Goal: Information Seeking & Learning: Learn about a topic

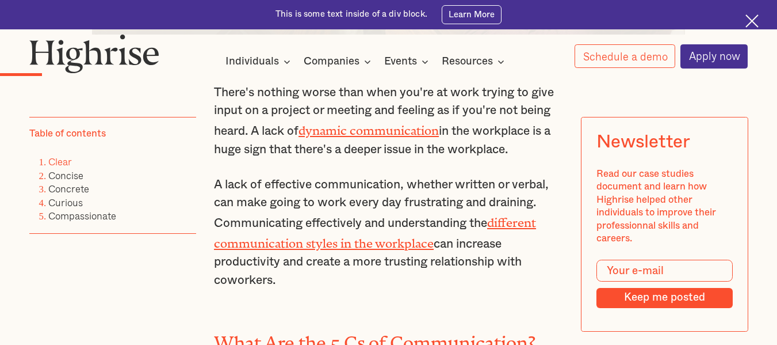
scroll to position [748, 0]
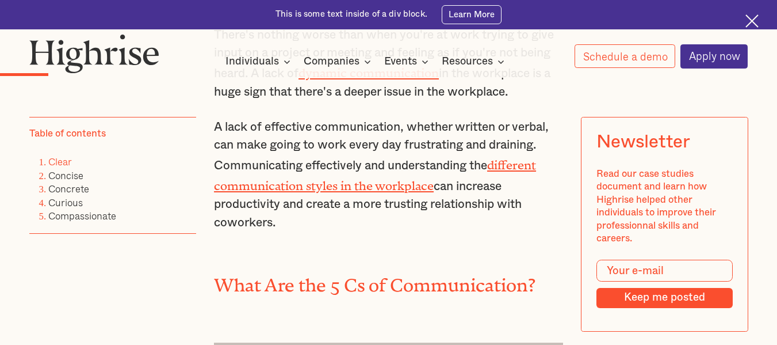
click at [60, 162] on link "Clear" at bounding box center [60, 162] width 24 height 16
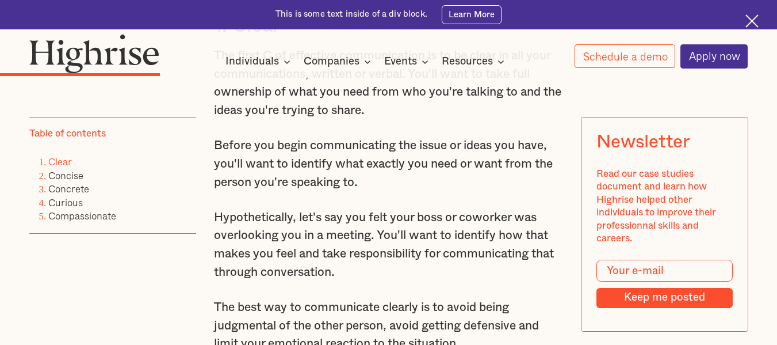
scroll to position [1489, 0]
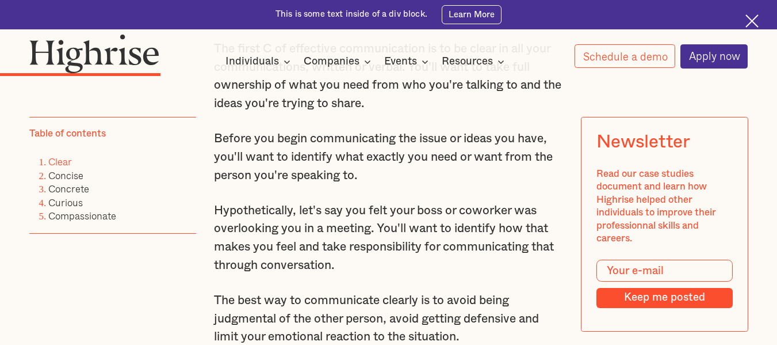
drag, startPoint x: 213, startPoint y: 148, endPoint x: 396, endPoint y: 191, distance: 188.0
click at [396, 184] on p "Before you begin communicating the issue or ideas you have, you'll want to iden…" at bounding box center [388, 156] width 349 height 55
copy p "Before you begin communicating the issue or ideas you have, you'll want to iden…"
click at [444, 292] on div "There's nothing worse than when you're at work trying to give input on a projec…" at bounding box center [388, 27] width 349 height 1484
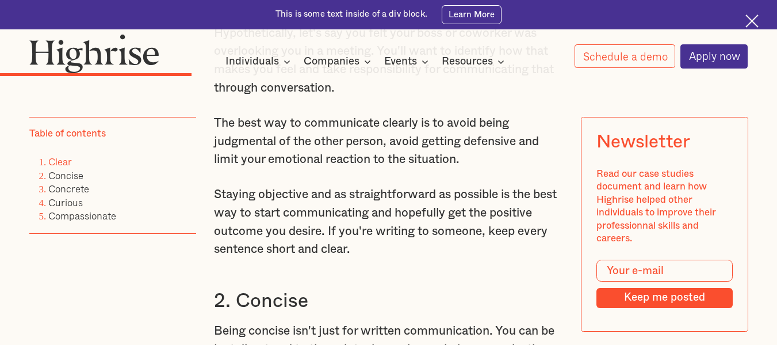
scroll to position [1719, 0]
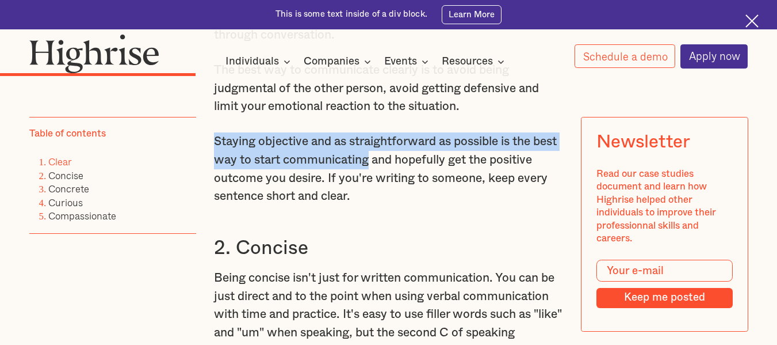
drag, startPoint x: 212, startPoint y: 153, endPoint x: 398, endPoint y: 170, distance: 187.2
click at [398, 170] on p "Staying objective and as straightforward as possible is the best way to start c…" at bounding box center [388, 168] width 349 height 73
copy p "Staying objective and as straightforward as possible is the best way to start c…"
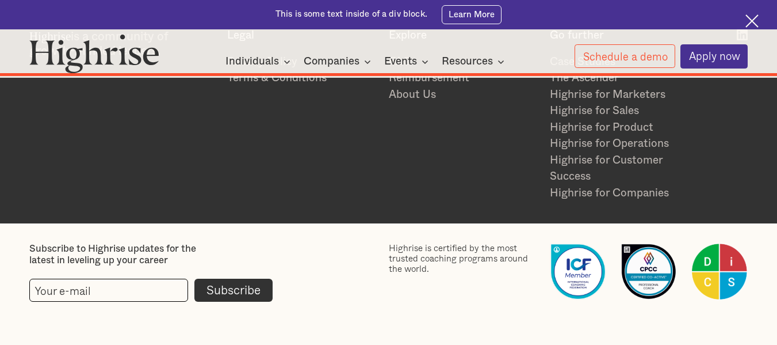
scroll to position [5895, 0]
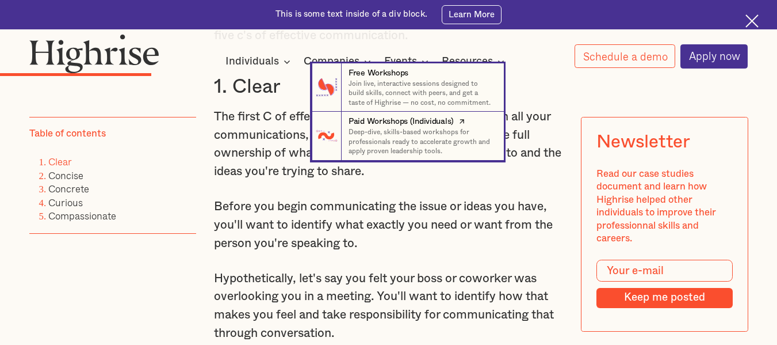
scroll to position [1536, 0]
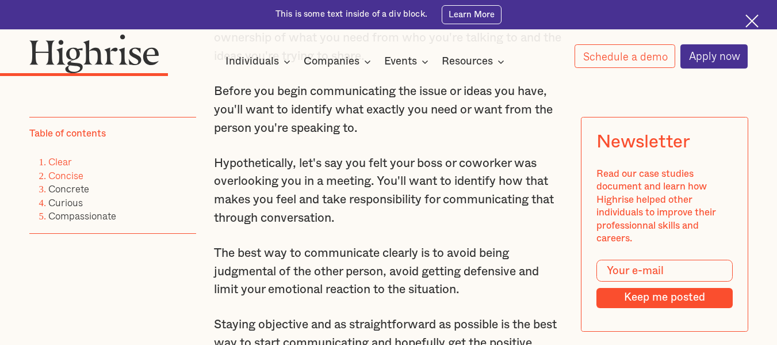
click at [64, 179] on link "Concise" at bounding box center [65, 175] width 35 height 16
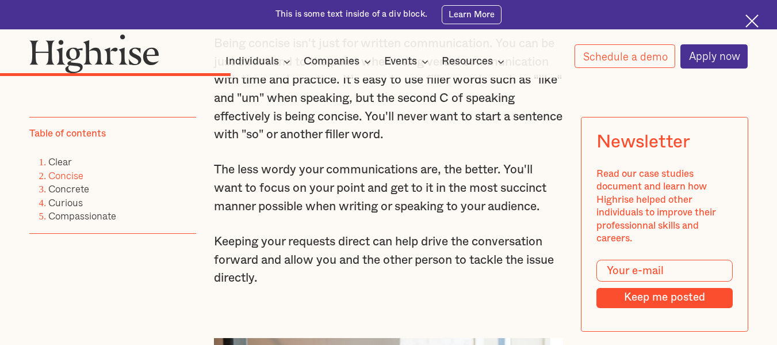
scroll to position [1896, 0]
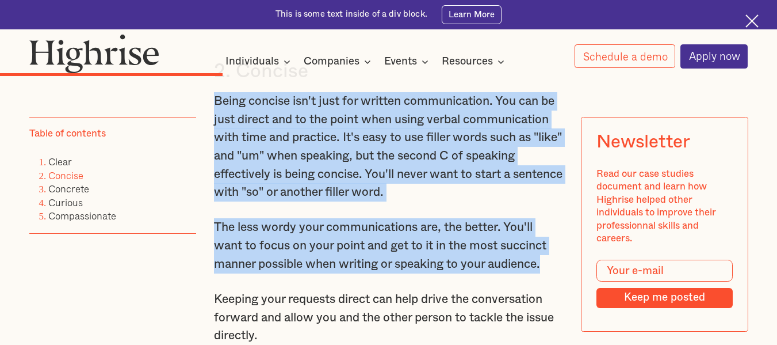
drag, startPoint x: 210, startPoint y: 114, endPoint x: 558, endPoint y: 284, distance: 387.6
copy div "Being concise isn't just for written communication. You can be just direct and …"
click at [307, 201] on p "Being concise isn't just for written communication. You can be just direct and …" at bounding box center [388, 146] width 349 height 109
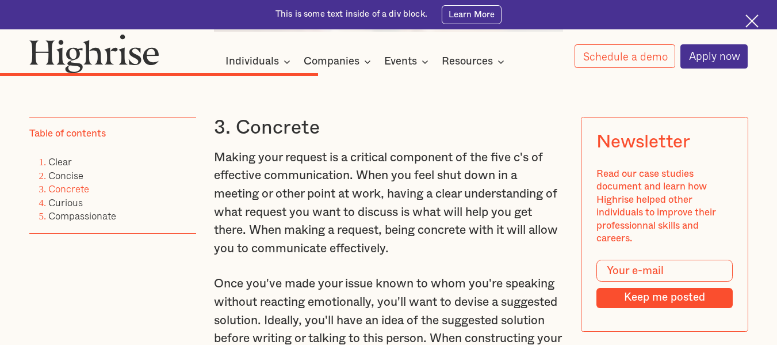
scroll to position [2529, 0]
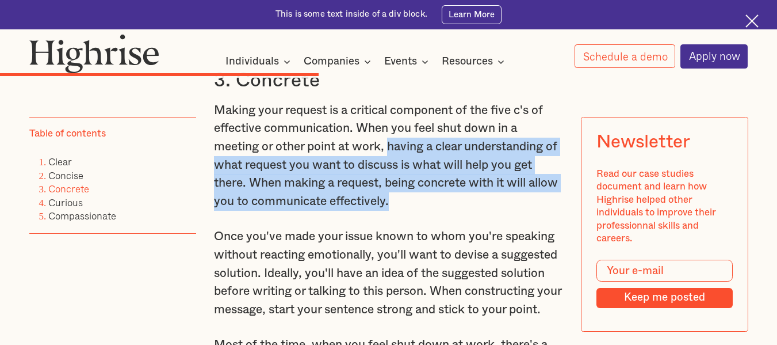
drag, startPoint x: 391, startPoint y: 166, endPoint x: 430, endPoint y: 226, distance: 71.3
click at [430, 211] on p "Making your request is a critical component of the five c's of effective commun…" at bounding box center [388, 155] width 349 height 109
copy p "having a clear understanding of what request you want to discuss is what will h…"
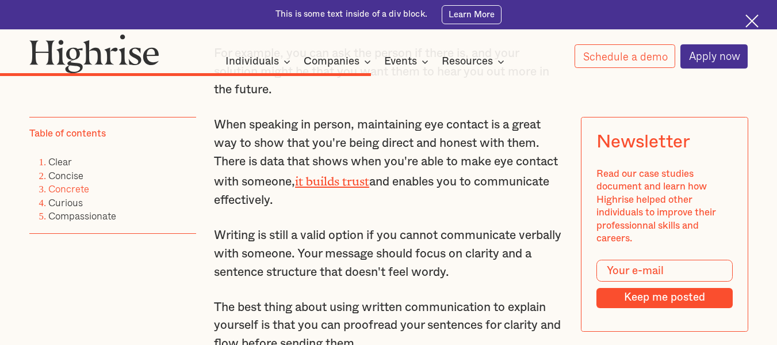
scroll to position [2874, 0]
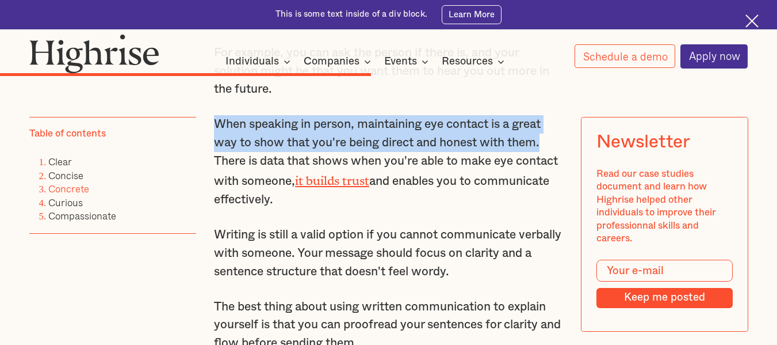
drag, startPoint x: 216, startPoint y: 171, endPoint x: 551, endPoint y: 188, distance: 335.3
click at [551, 188] on p "When speaking in person, maintaining eye contact is a great way to show that yo…" at bounding box center [388, 161] width 349 height 93
copy p "When speaking in person, maintaining eye contact is a great way to show that yo…"
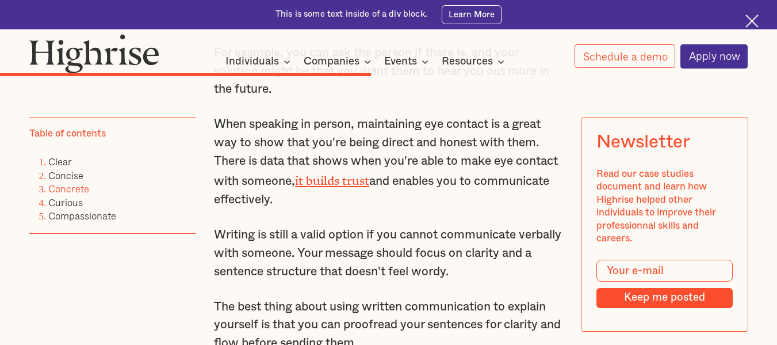
click at [485, 269] on p "Writing is still a valid option if you cannot communicate verbally with someone…" at bounding box center [388, 253] width 349 height 55
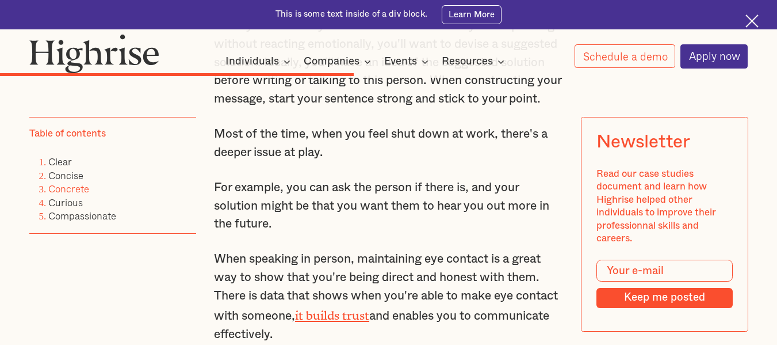
scroll to position [2759, 0]
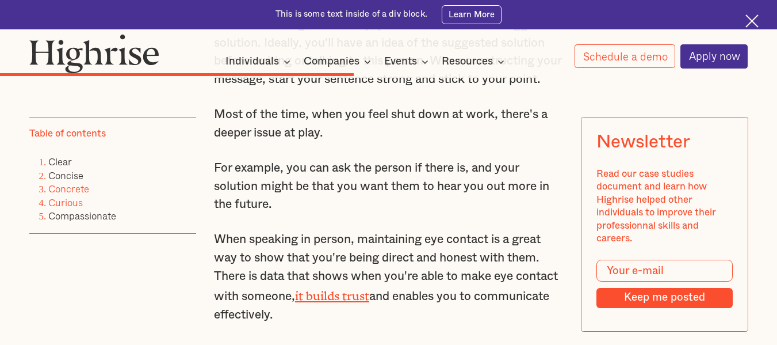
click at [56, 199] on link "Curious" at bounding box center [65, 202] width 35 height 16
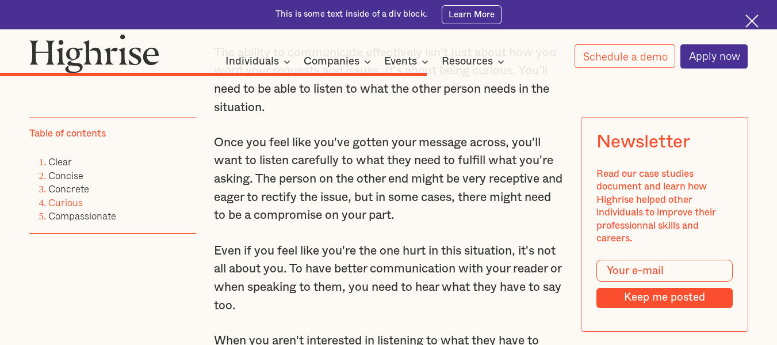
scroll to position [3228, 0]
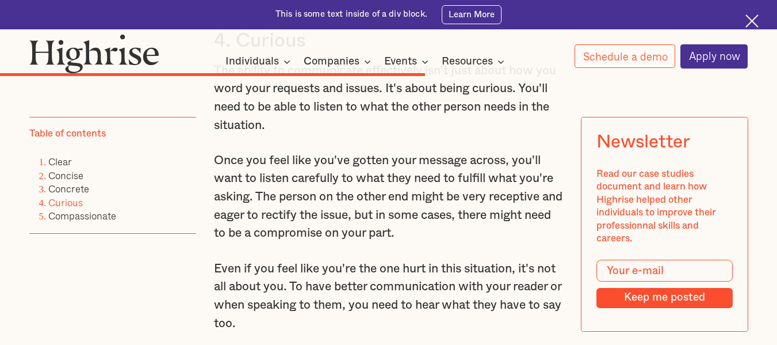
drag, startPoint x: 270, startPoint y: 170, endPoint x: 214, endPoint y: 115, distance: 78.5
click at [214, 115] on p "The ability to communicate effectively isn't just about how you word your reque…" at bounding box center [388, 98] width 349 height 73
copy p "The ability to communicate effectively isn't just about how you word your reque…"
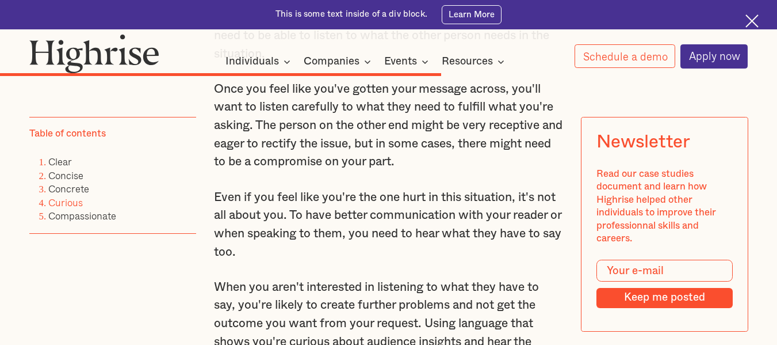
scroll to position [3401, 0]
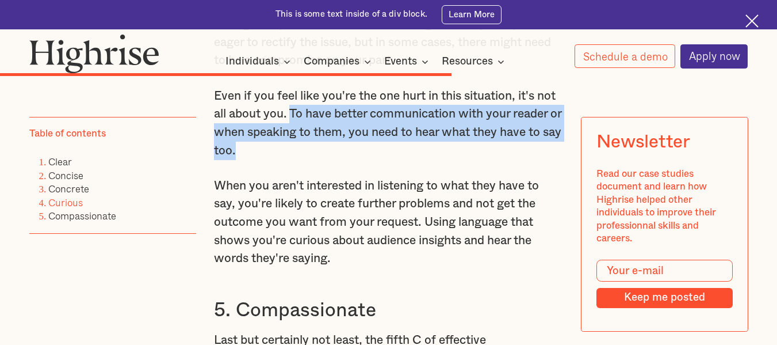
drag, startPoint x: 289, startPoint y: 159, endPoint x: 293, endPoint y: 195, distance: 35.9
click at [293, 160] on p "Even if you feel like you're the one hurt in this situation, it's not all about…" at bounding box center [388, 123] width 349 height 73
copy p "To have better communication with your reader or when speaking to them, you nee…"
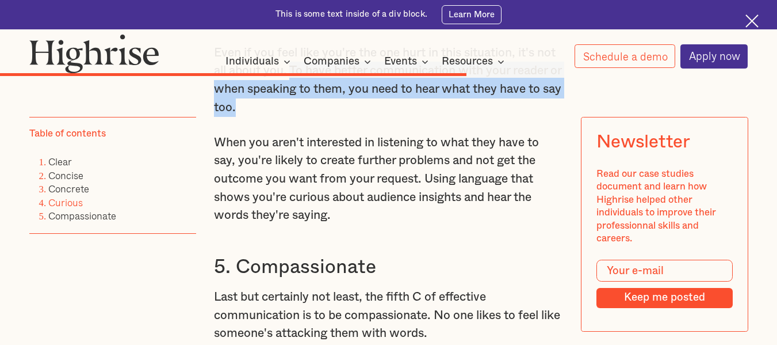
scroll to position [3516, 0]
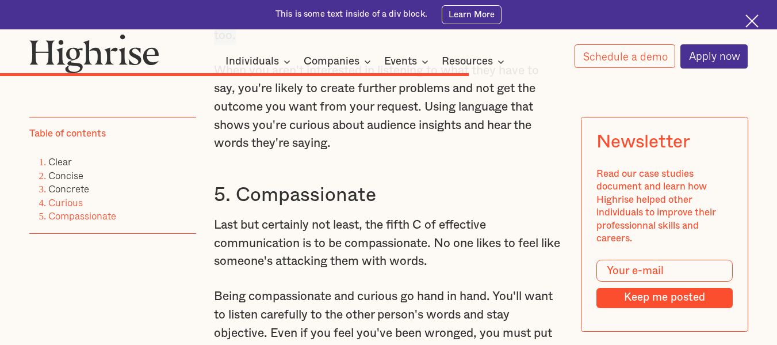
click at [74, 216] on link "Compassionate" at bounding box center [82, 216] width 68 height 16
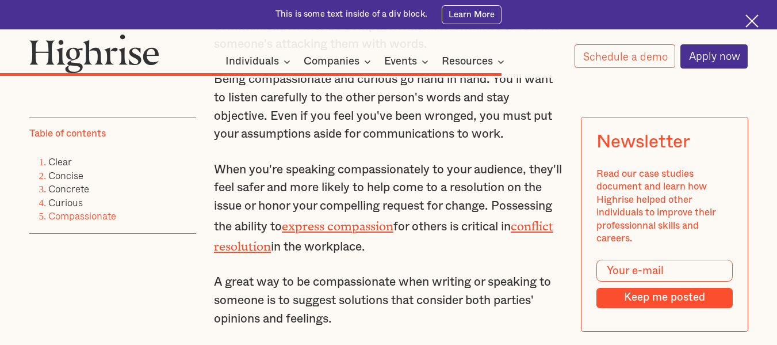
scroll to position [3675, 0]
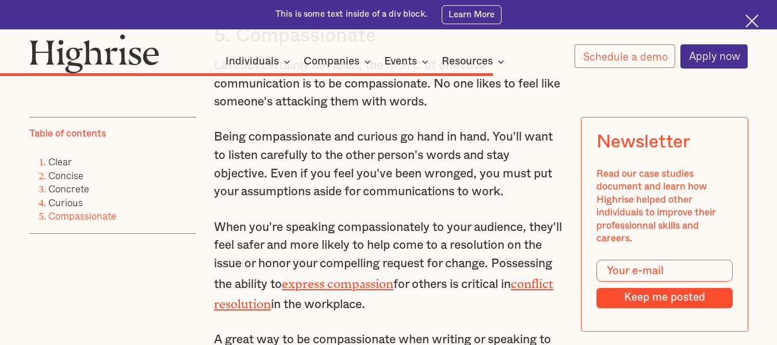
click at [530, 201] on p "Being compassionate and curious go hand in hand. You'll want to listen carefull…" at bounding box center [388, 164] width 349 height 73
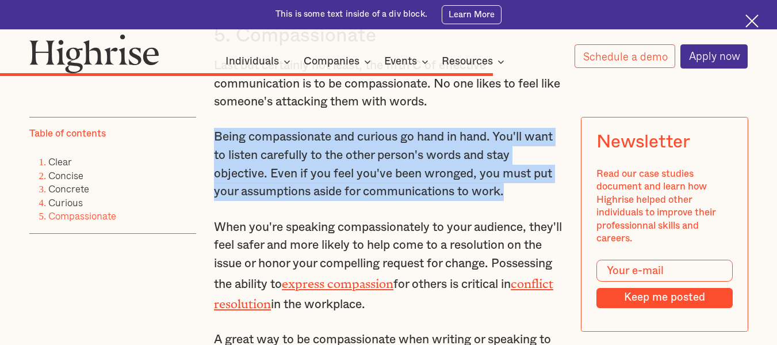
drag, startPoint x: 530, startPoint y: 245, endPoint x: 215, endPoint y: 188, distance: 320.3
click at [215, 188] on p "Being compassionate and curious go hand in hand. You'll want to listen carefull…" at bounding box center [388, 164] width 349 height 73
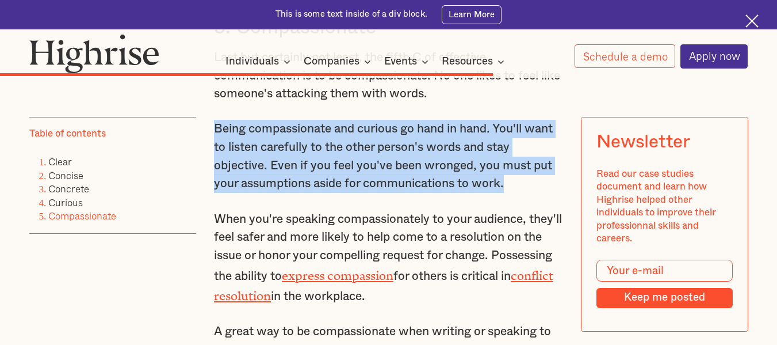
scroll to position [3733, 0]
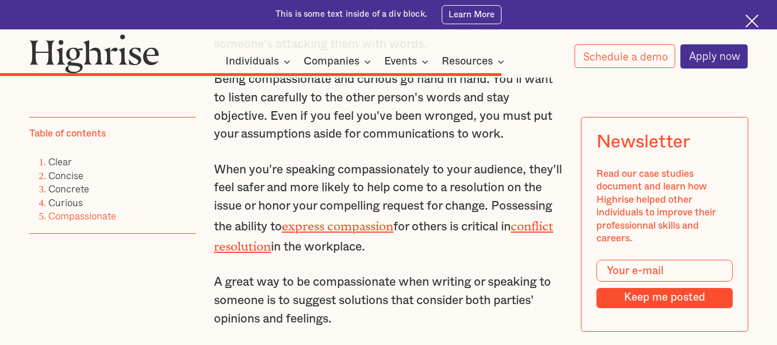
click at [542, 251] on p "When you're speaking compassionately to your audience, they'll feel safer and m…" at bounding box center [388, 209] width 349 height 96
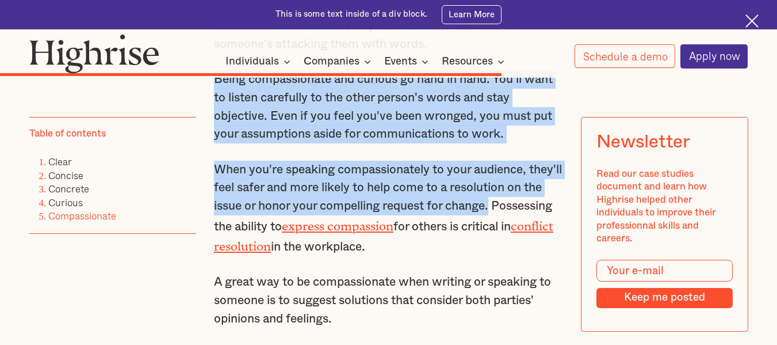
drag, startPoint x: 544, startPoint y: 256, endPoint x: 213, endPoint y: 131, distance: 353.1
copy div "Being compassionate and curious go hand in hand. You'll want to listen carefull…"
